Goal: Information Seeking & Learning: Learn about a topic

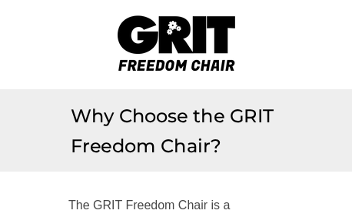
select select "US"
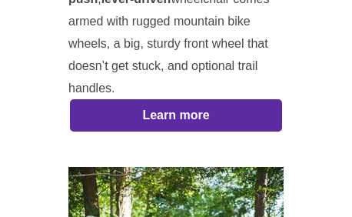
scroll to position [287, 0]
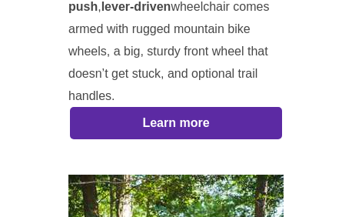
click at [175, 124] on strong "Learn more" at bounding box center [175, 123] width 67 height 13
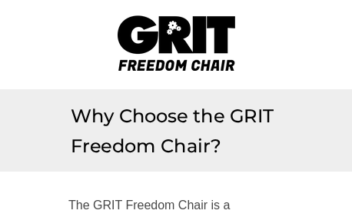
scroll to position [1310, 0]
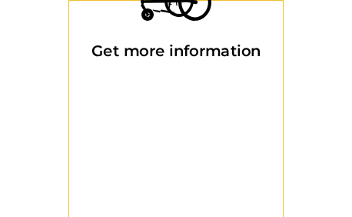
select select "US"
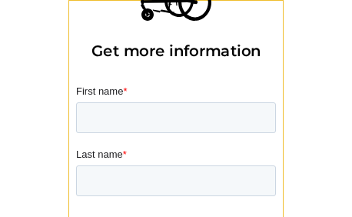
select select "US"
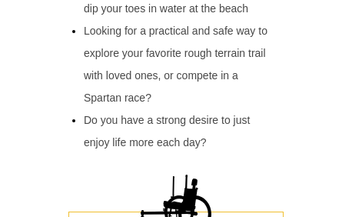
scroll to position [1098, 0]
click at [193, 70] on span "Looking for a practical and safe way to explore your favorite rough terrain tra…" at bounding box center [176, 64] width 184 height 79
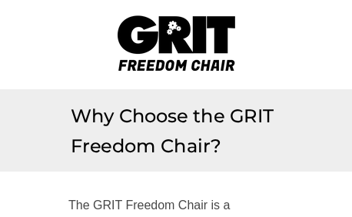
select select "US"
